Goal: Task Accomplishment & Management: Use online tool/utility

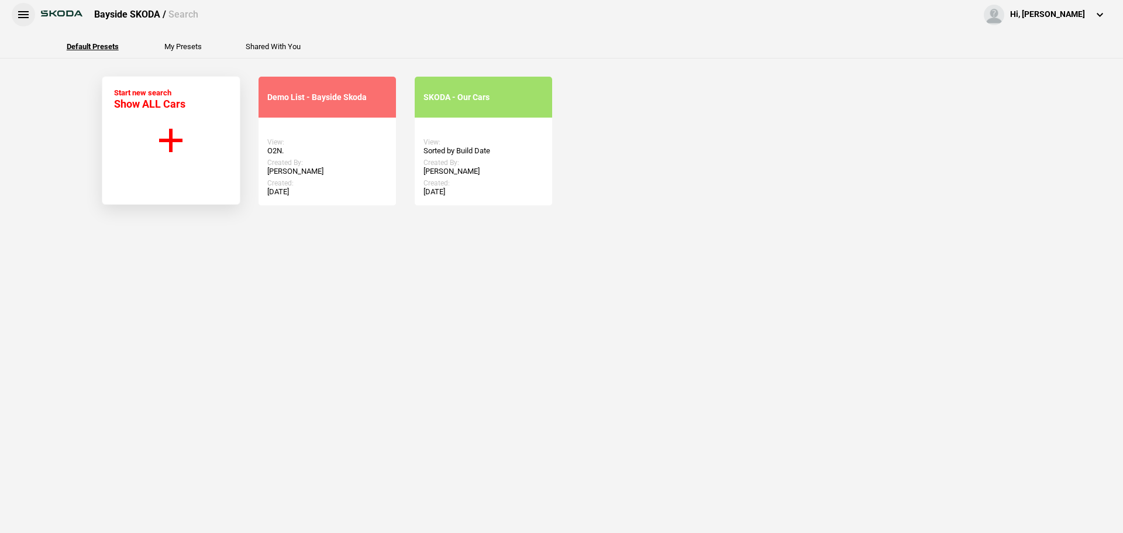
click at [20, 16] on button at bounding box center [23, 14] width 23 height 23
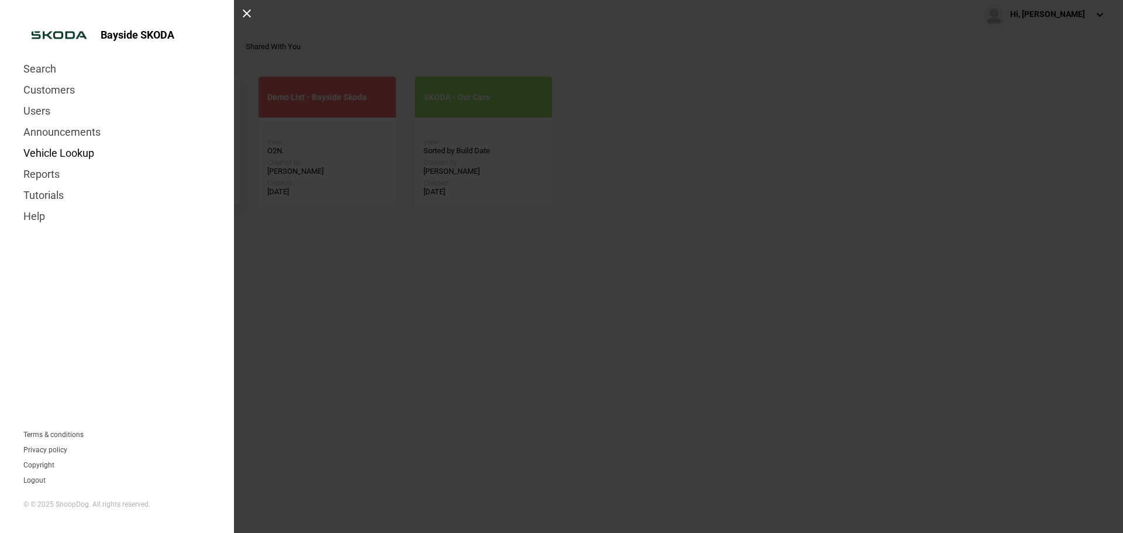
click at [66, 152] on link "Vehicle Lookup" at bounding box center [116, 153] width 187 height 21
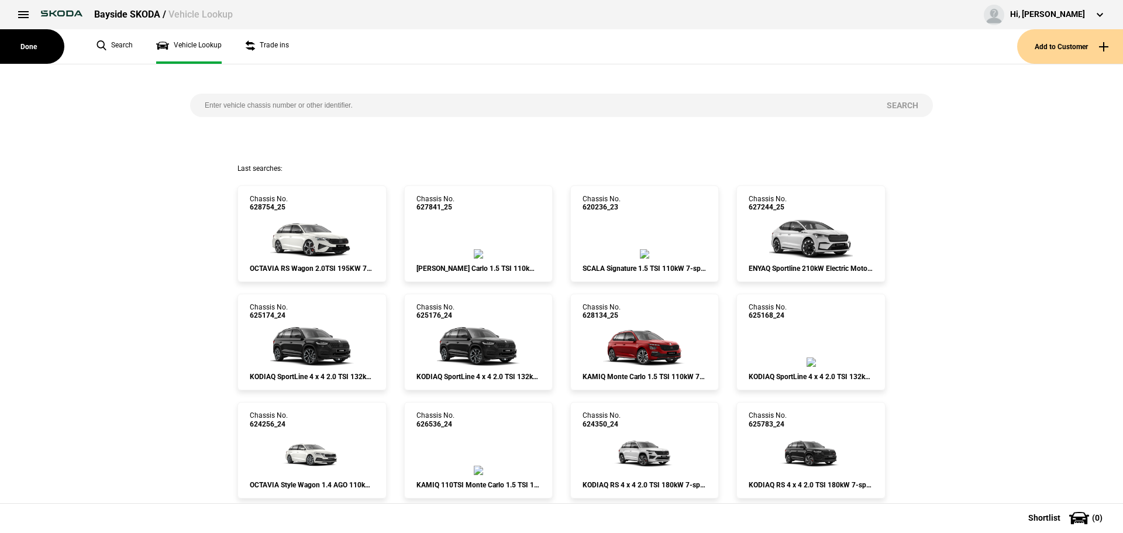
click at [215, 103] on input "search" at bounding box center [531, 105] width 682 height 23
paste input "627414"
type input "627414"
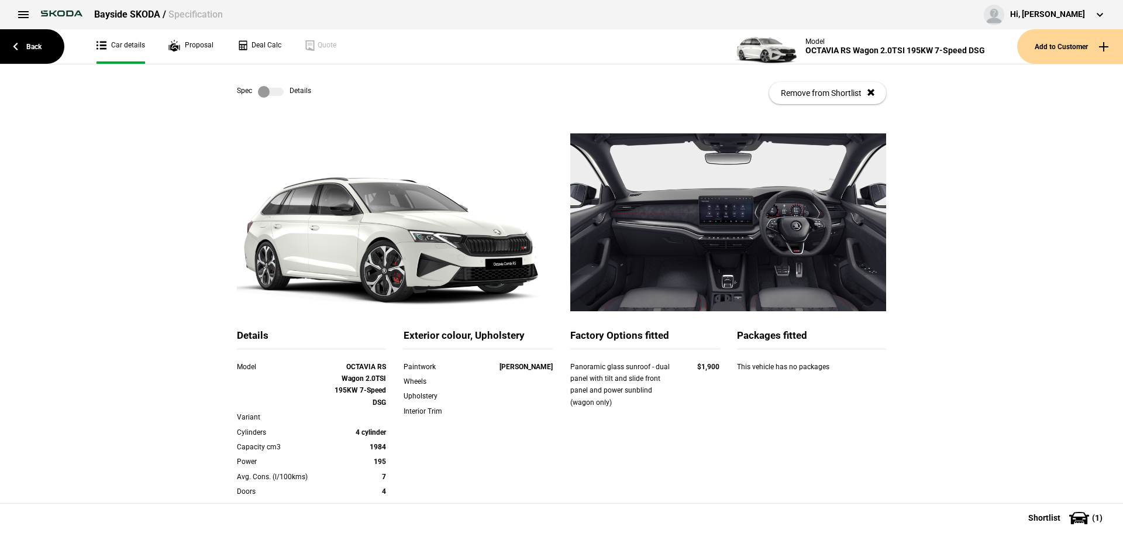
click at [264, 91] on label at bounding box center [271, 92] width 26 height 12
